Goal: Task Accomplishment & Management: Manage account settings

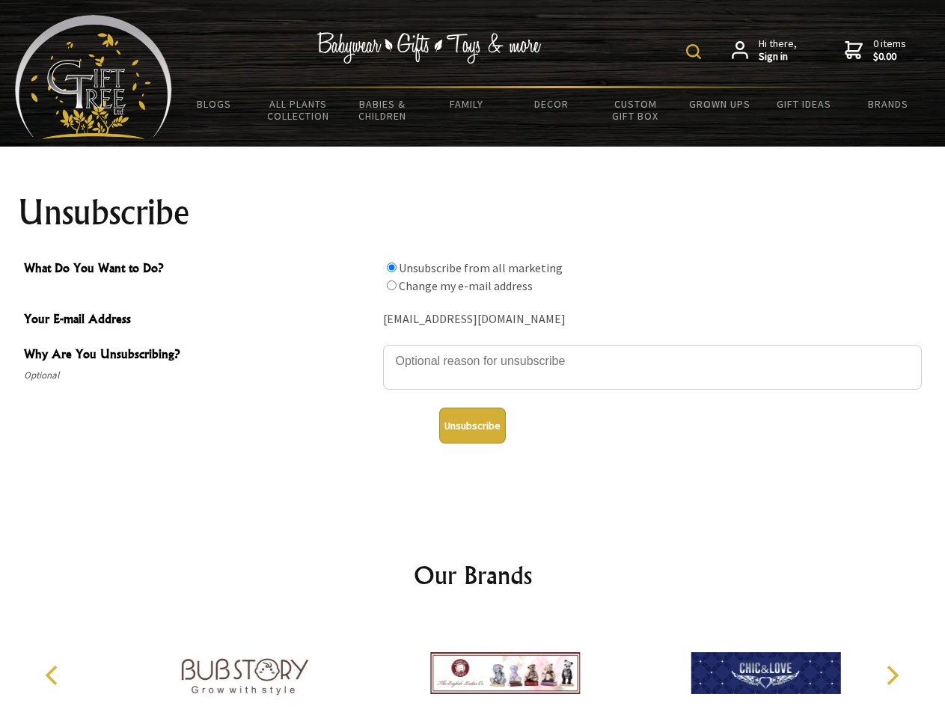
click at [696, 52] on img at bounding box center [693, 51] width 15 height 15
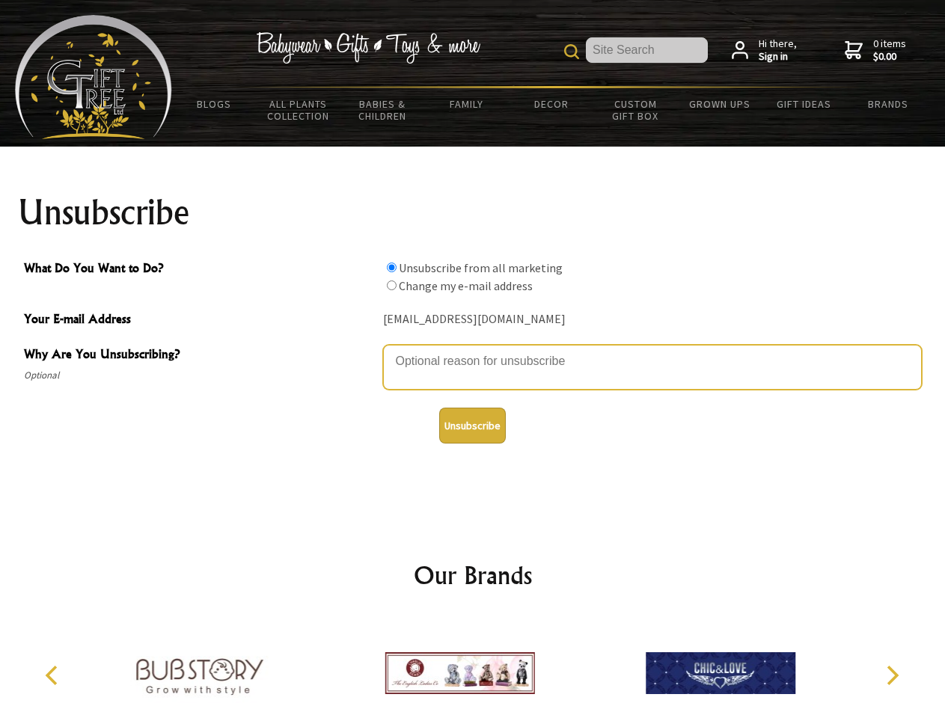
click at [473, 350] on textarea "Why Are You Unsubscribing?" at bounding box center [652, 367] width 539 height 45
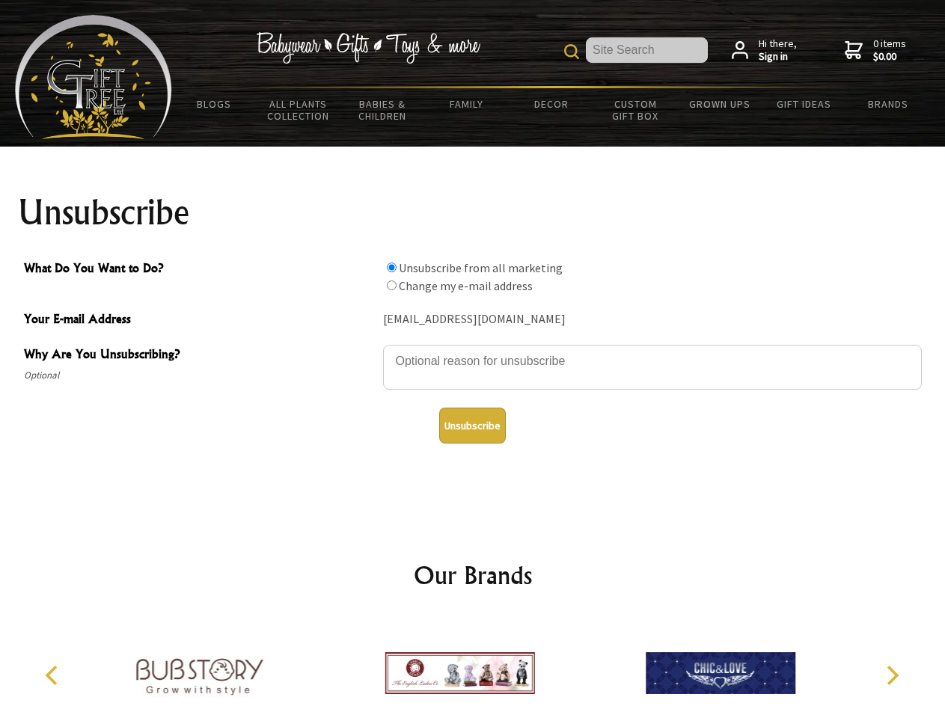
click at [391, 267] on input "What Do You Want to Do?" at bounding box center [392, 268] width 10 height 10
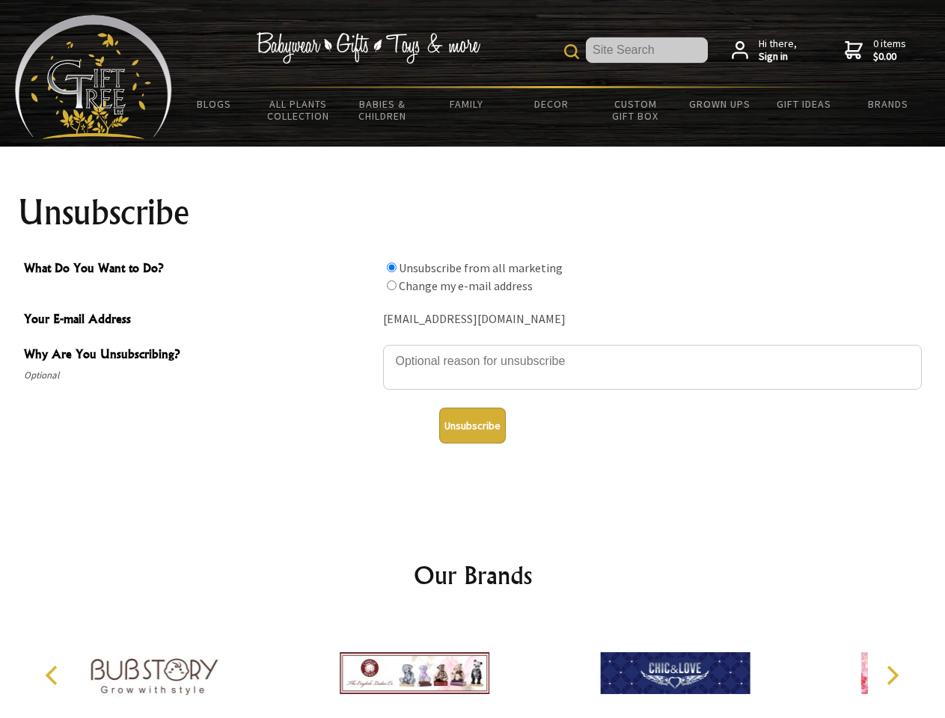
click at [391, 285] on input "What Do You Want to Do?" at bounding box center [392, 285] width 10 height 10
radio input "true"
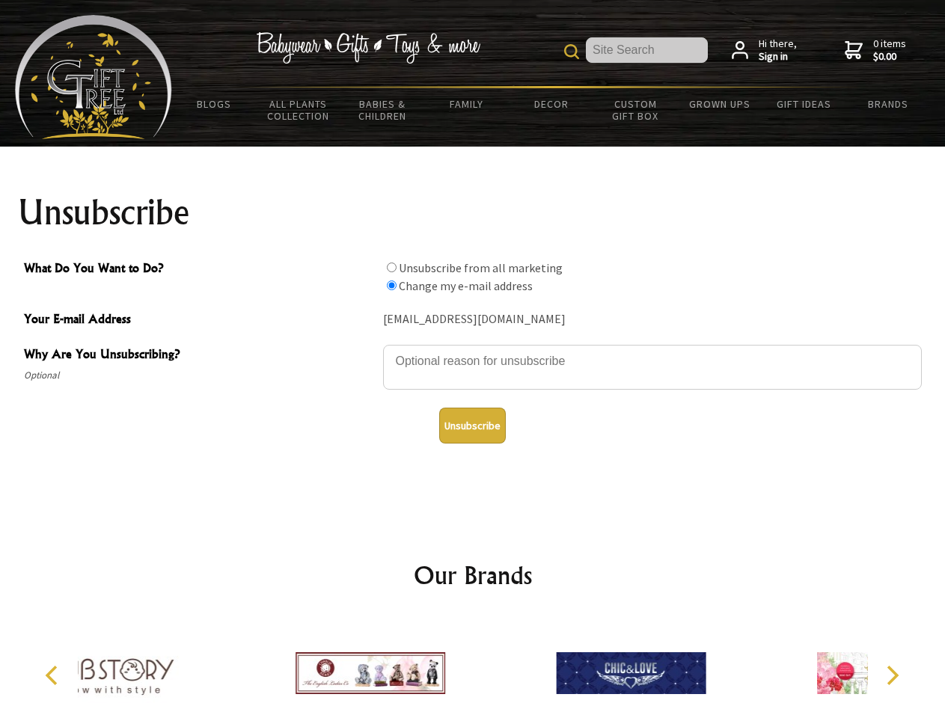
click at [472, 426] on button "Unsubscribe" at bounding box center [472, 426] width 67 height 36
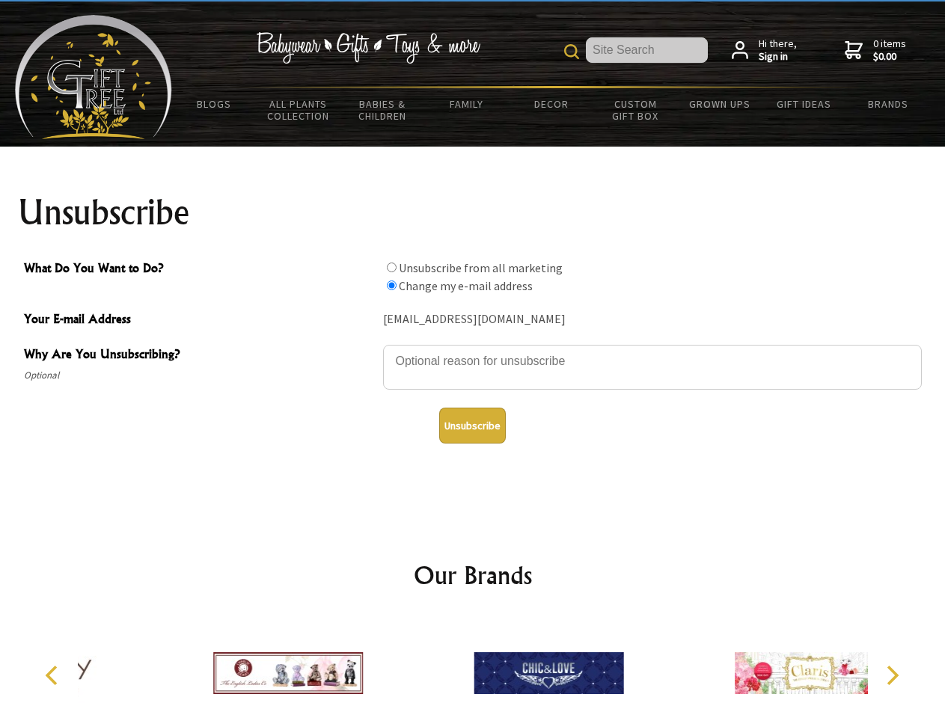
click at [54, 675] on icon "Previous" at bounding box center [52, 675] width 19 height 19
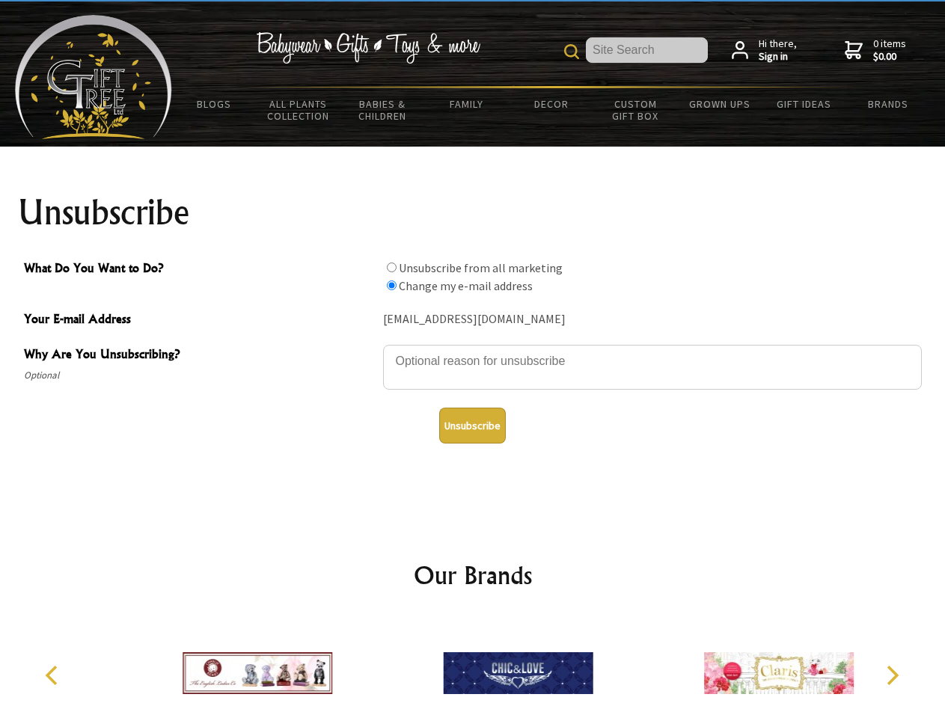
click at [892, 675] on icon "Next" at bounding box center [890, 675] width 19 height 19
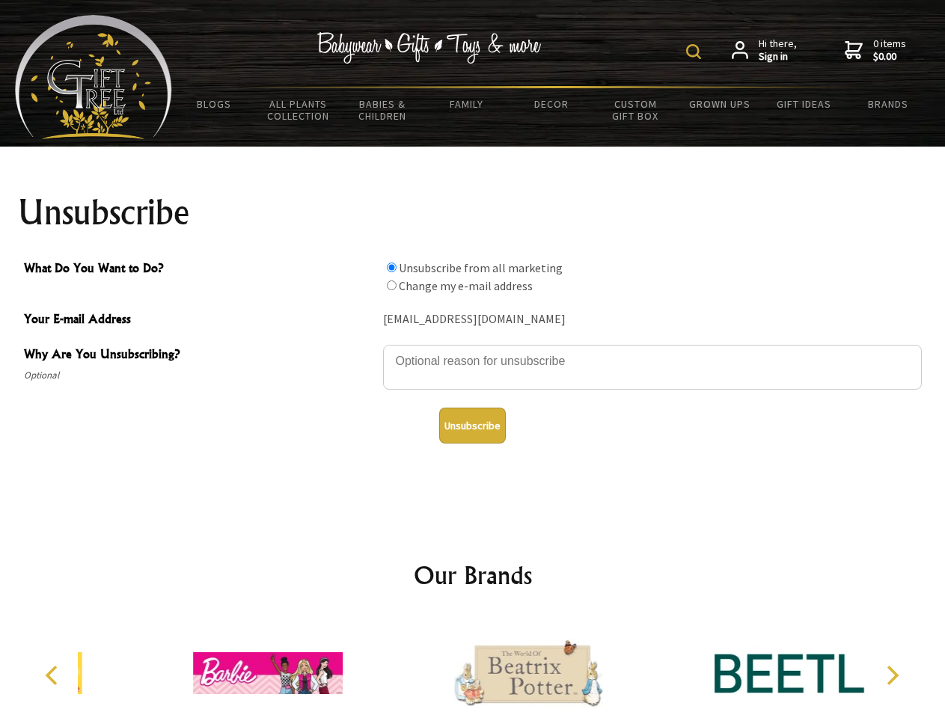
click at [696, 52] on img at bounding box center [693, 51] width 15 height 15
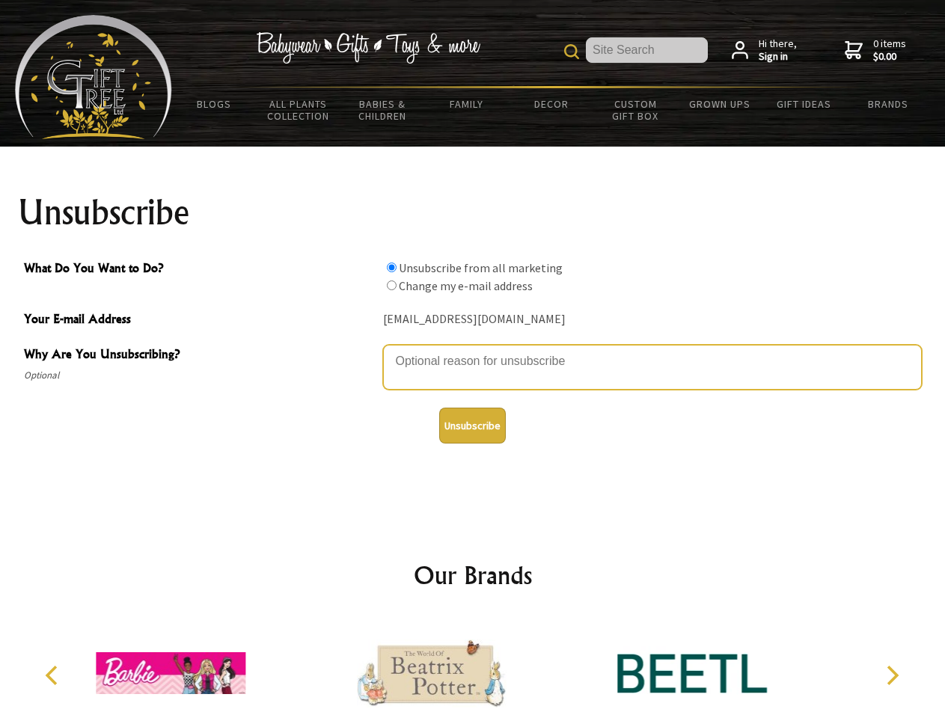
click at [473, 350] on textarea "Why Are You Unsubscribing?" at bounding box center [652, 367] width 539 height 45
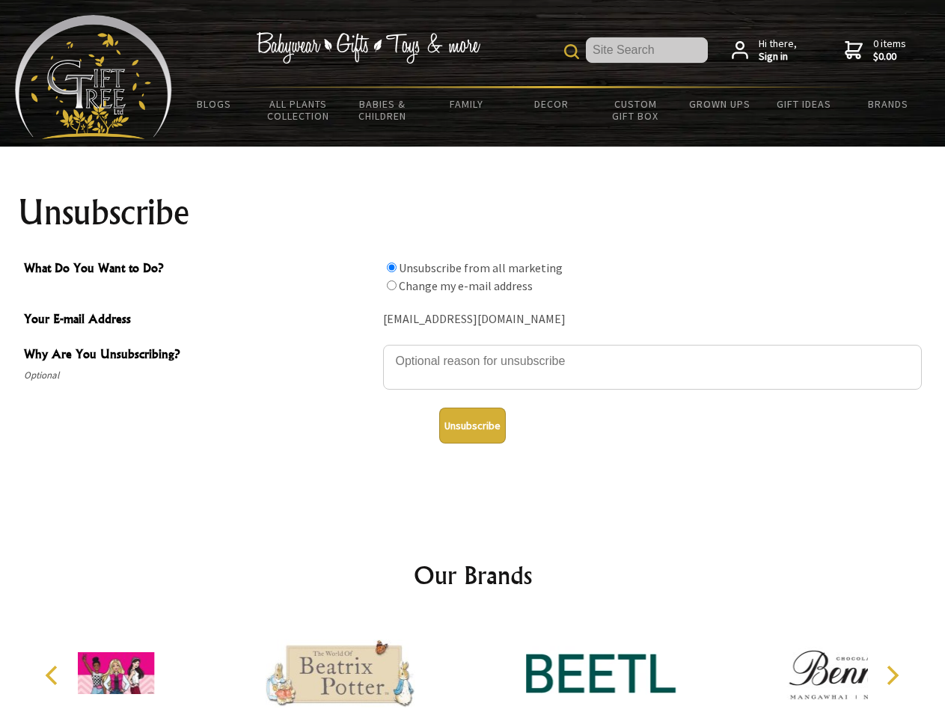
click at [391, 267] on input "What Do You Want to Do?" at bounding box center [392, 268] width 10 height 10
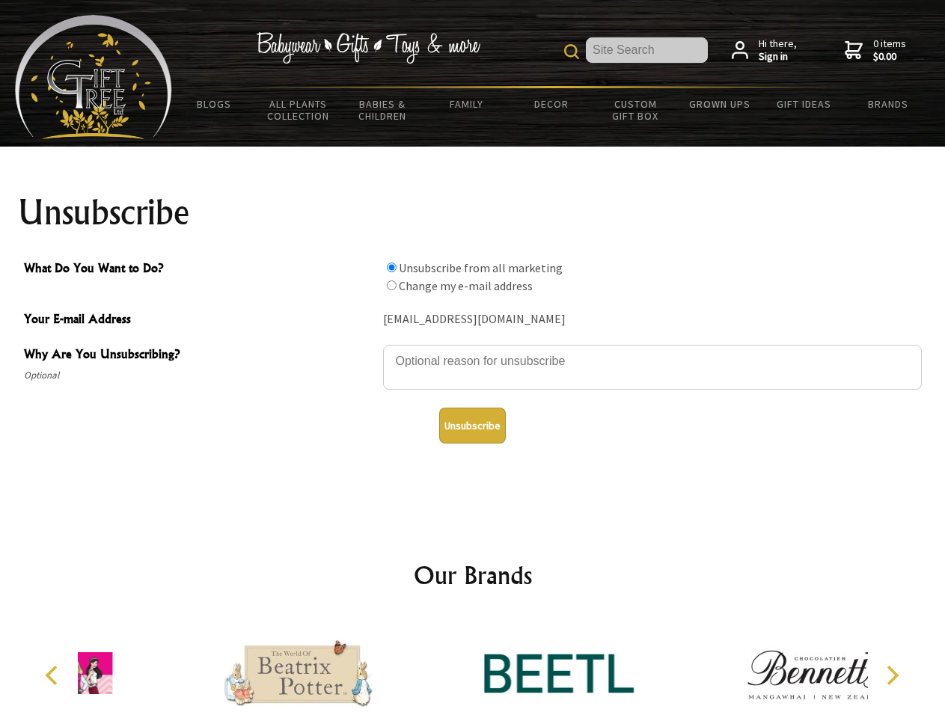
click at [391, 285] on input "What Do You Want to Do?" at bounding box center [392, 285] width 10 height 10
radio input "true"
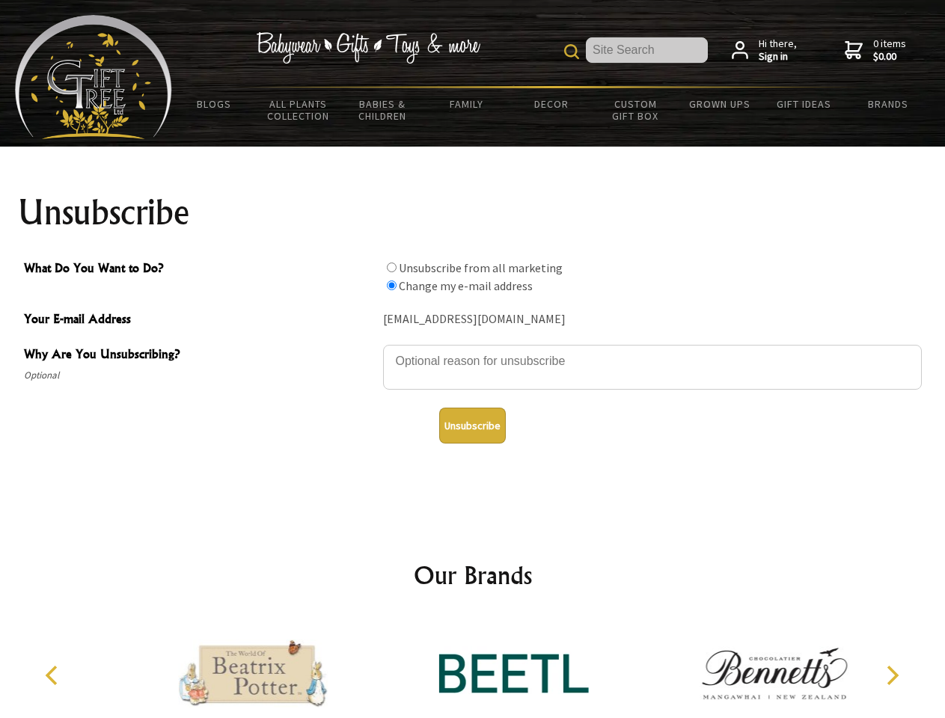
click at [472, 426] on button "Unsubscribe" at bounding box center [472, 426] width 67 height 36
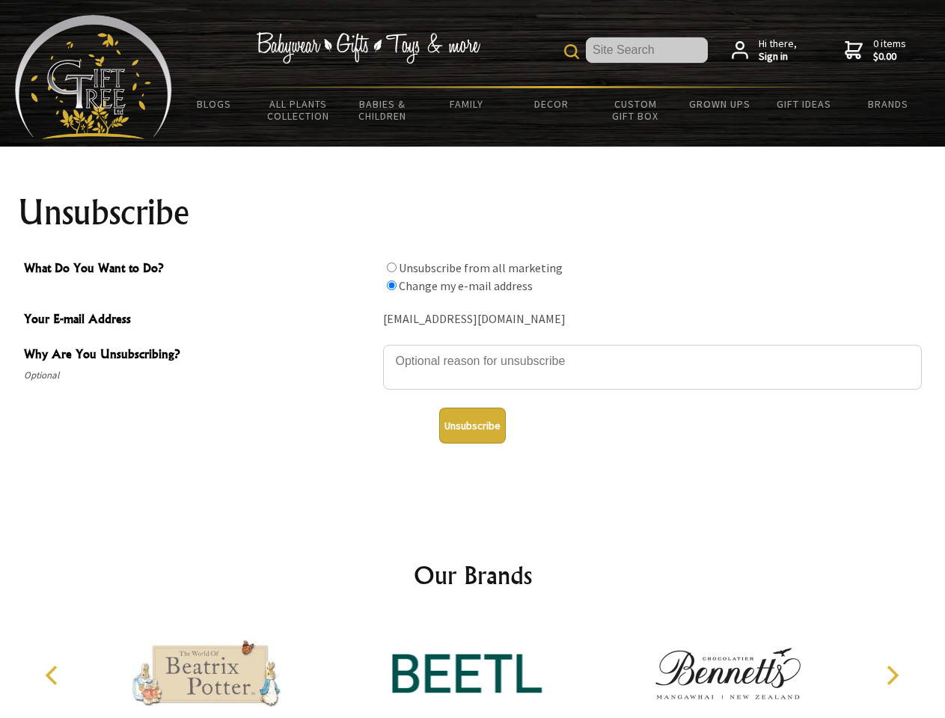
click at [473, 667] on img at bounding box center [467, 673] width 150 height 112
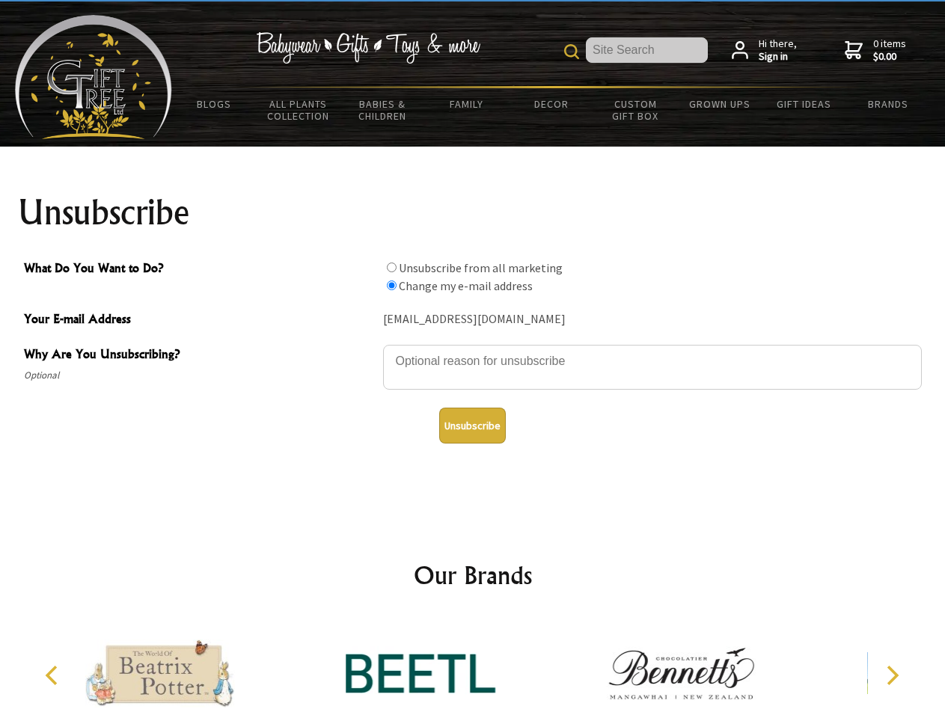
click at [54, 675] on icon "Previous" at bounding box center [52, 675] width 19 height 19
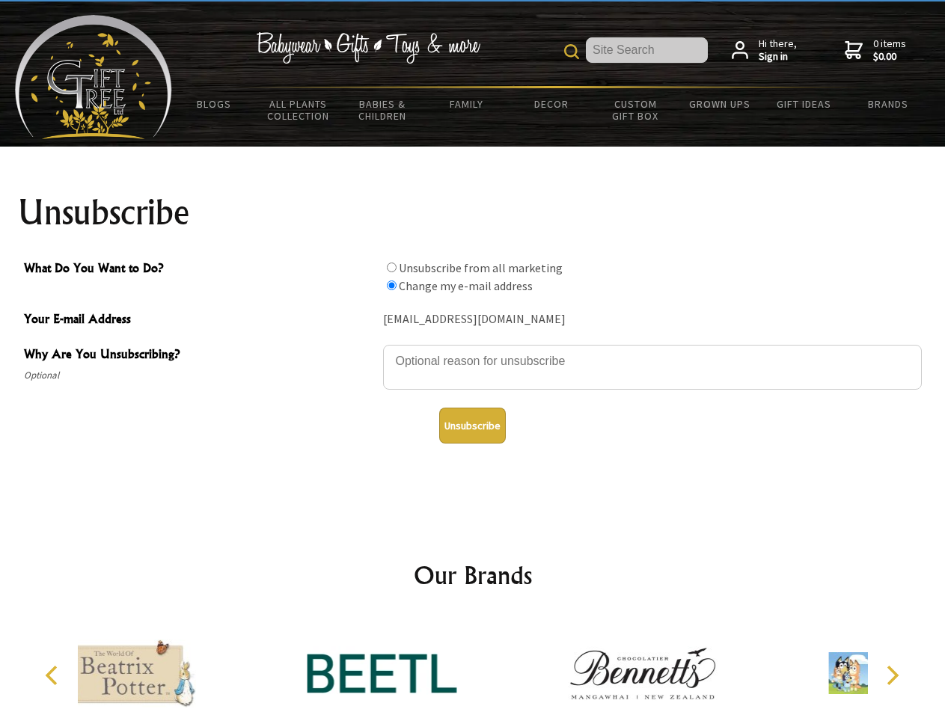
click at [892, 675] on icon "Next" at bounding box center [890, 675] width 19 height 19
